Goal: Information Seeking & Learning: Learn about a topic

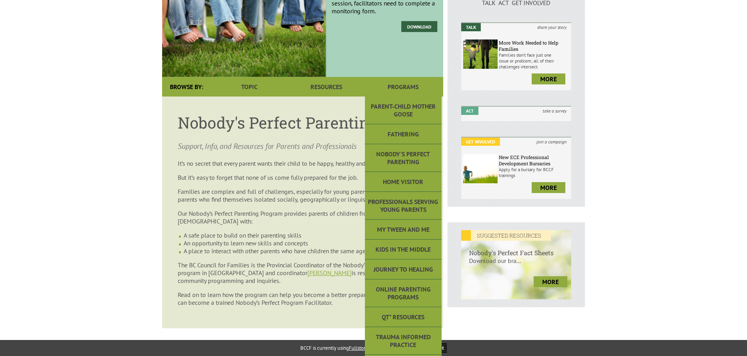
scroll to position [117, 0]
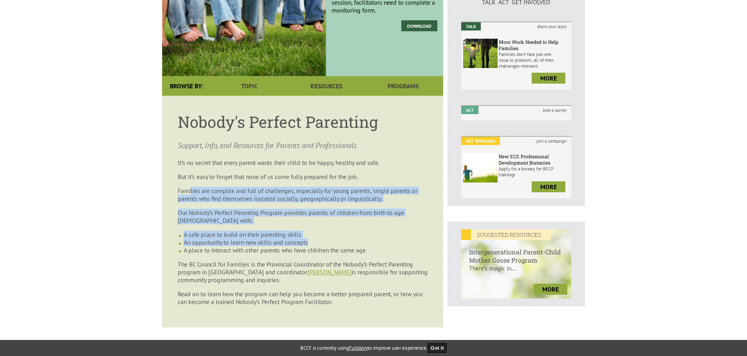
drag, startPoint x: 198, startPoint y: 185, endPoint x: 386, endPoint y: 246, distance: 197.4
click at [386, 246] on article "Nobody's Perfect Parenting Support, Info, and Resources for Parents and Profess…" at bounding box center [302, 212] width 281 height 232
click at [386, 246] on li "An opportunity to learn new skills and concepts" at bounding box center [306, 243] width 244 height 8
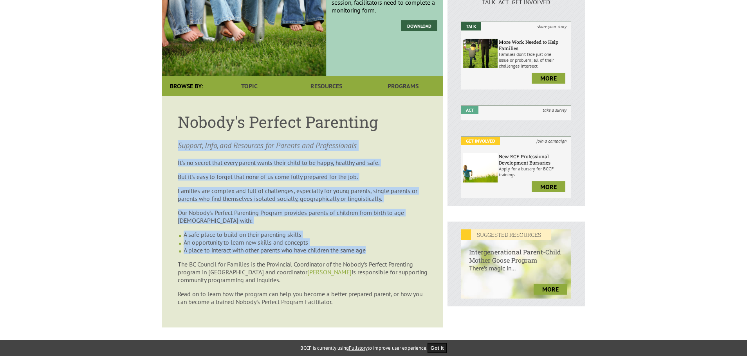
drag, startPoint x: 387, startPoint y: 248, endPoint x: 162, endPoint y: 146, distance: 247.1
click at [146, 141] on body "y our family. Login Create Account Shopping Cart Menu Home Bookstore Trainings …" at bounding box center [373, 302] width 747 height 815
click at [183, 153] on article "Nobody's Perfect Parenting Support, Info, and Resources for Parents and Profess…" at bounding box center [302, 212] width 281 height 232
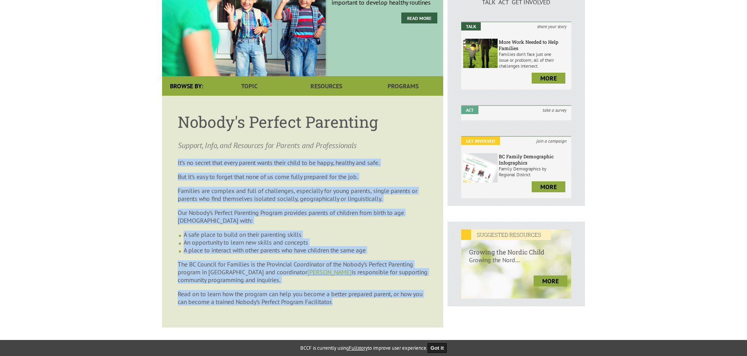
drag, startPoint x: 178, startPoint y: 158, endPoint x: 346, endPoint y: 307, distance: 223.9
click at [346, 307] on article "Nobody's Perfect Parenting Support, Info, and Resources for Parents and Profess…" at bounding box center [302, 212] width 281 height 232
drag, startPoint x: 346, startPoint y: 307, endPoint x: 178, endPoint y: 146, distance: 232.2
click at [178, 146] on article "Nobody's Perfect Parenting Support, Info, and Resources for Parents and Profess…" at bounding box center [302, 212] width 281 height 232
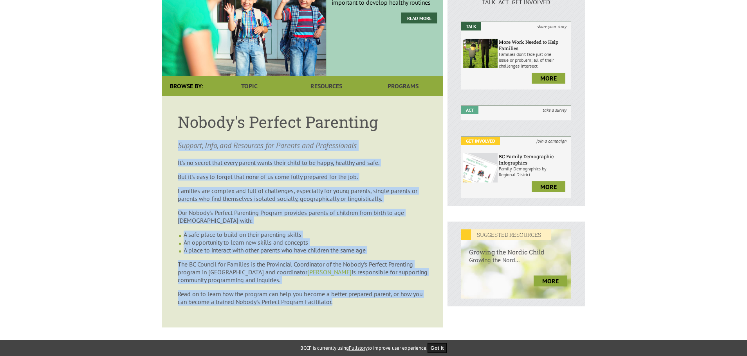
click at [178, 146] on p "Support, Info, and Resources for Parents and Professionals" at bounding box center [303, 145] width 250 height 11
drag, startPoint x: 178, startPoint y: 146, endPoint x: 400, endPoint y: 315, distance: 279.1
click at [394, 323] on article "Nobody's Perfect Parenting Support, Info, and Resources for Parents and Profess…" at bounding box center [302, 212] width 281 height 232
click at [423, 286] on article "Nobody's Perfect Parenting Support, Info, and Resources for Parents and Profess…" at bounding box center [302, 212] width 281 height 232
